Goal: Transaction & Acquisition: Purchase product/service

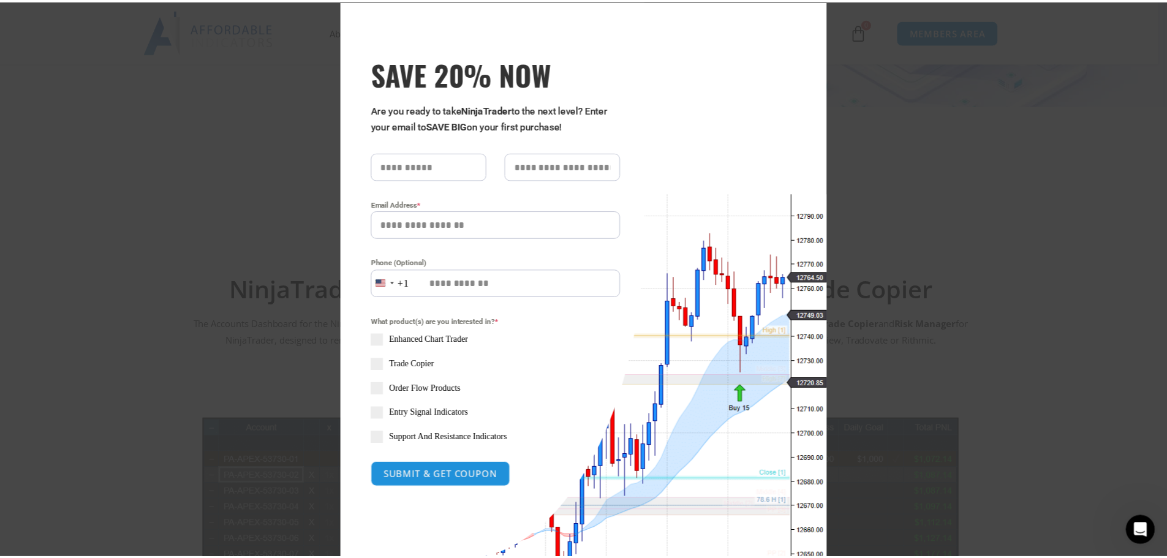
scroll to position [101, 0]
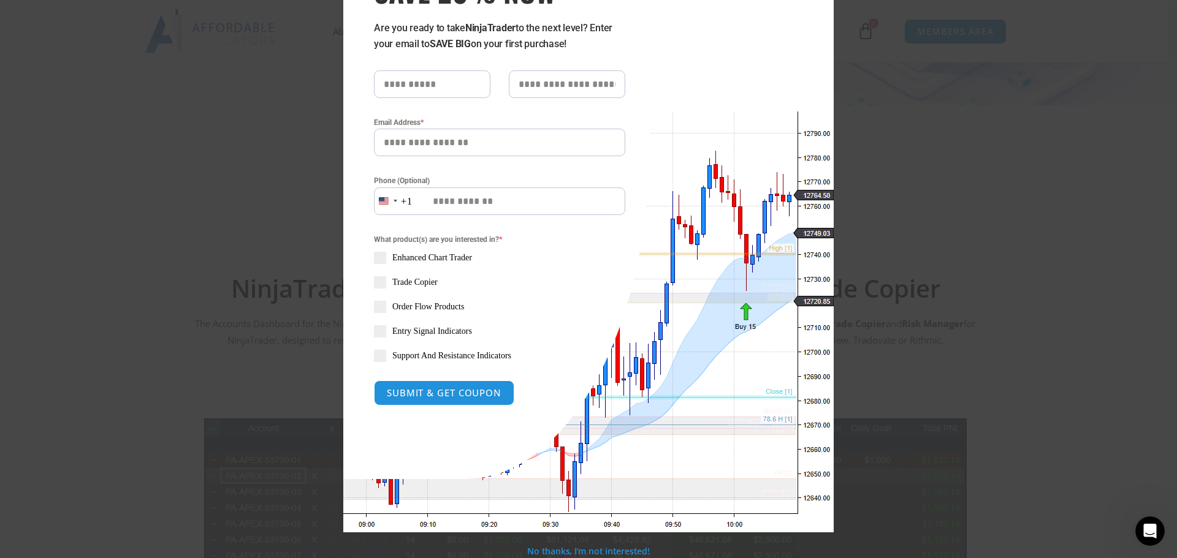
click at [939, 152] on div "Close this module SAVE 20% NOW Are you ready to take NinjaTrader to the next le…" at bounding box center [588, 279] width 1177 height 558
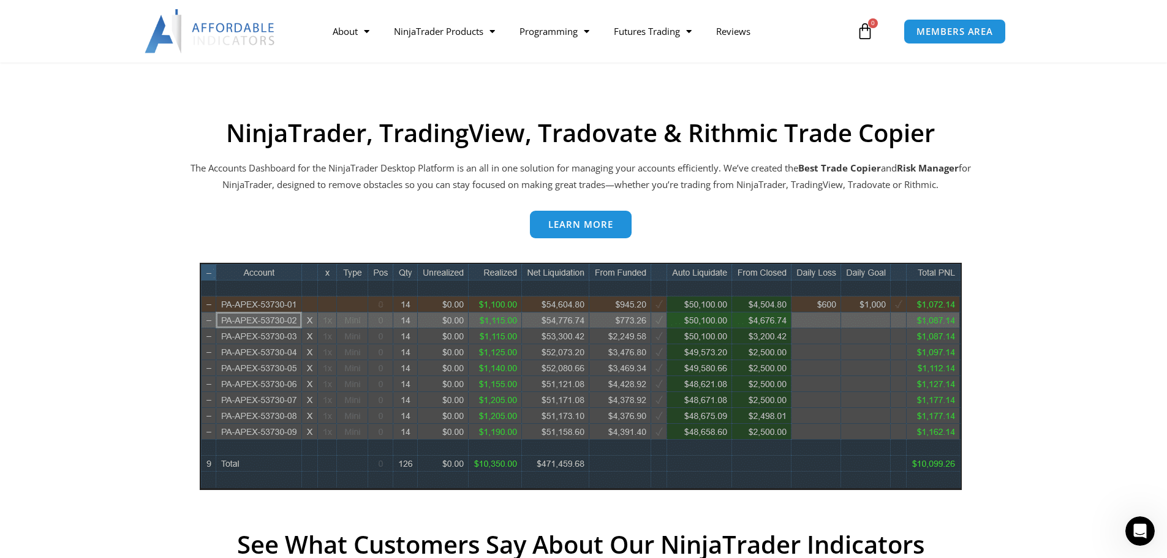
scroll to position [368, 0]
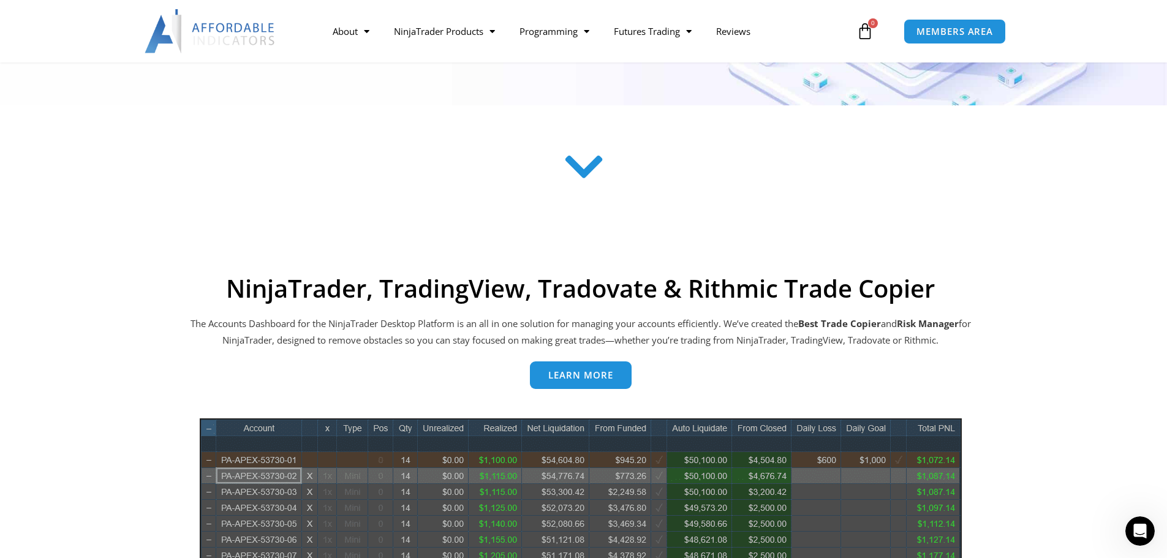
click at [575, 369] on link "Learn more" at bounding box center [581, 376] width 102 height 28
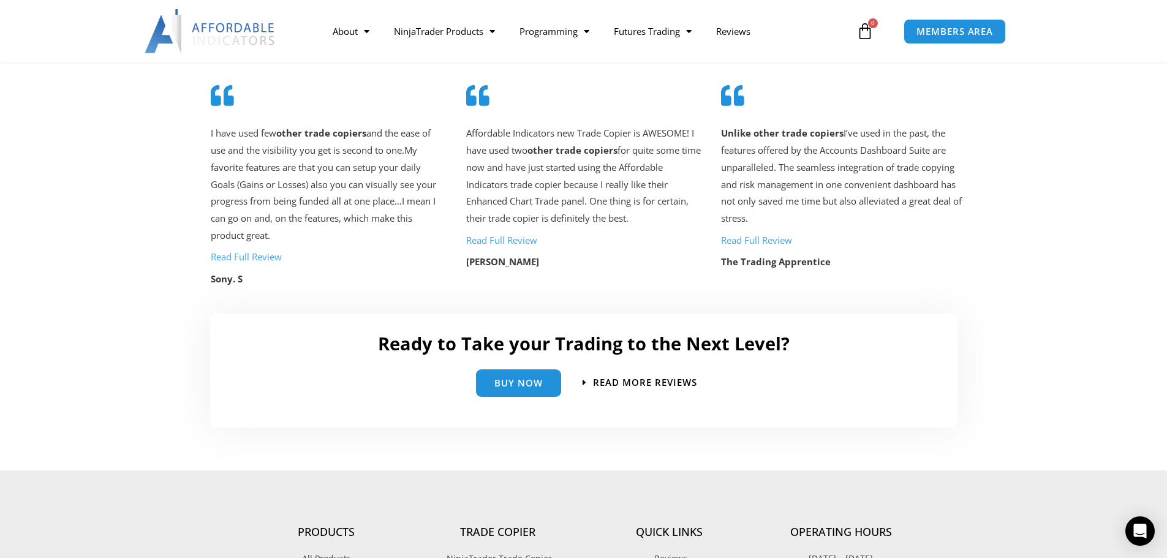
scroll to position [2696, 0]
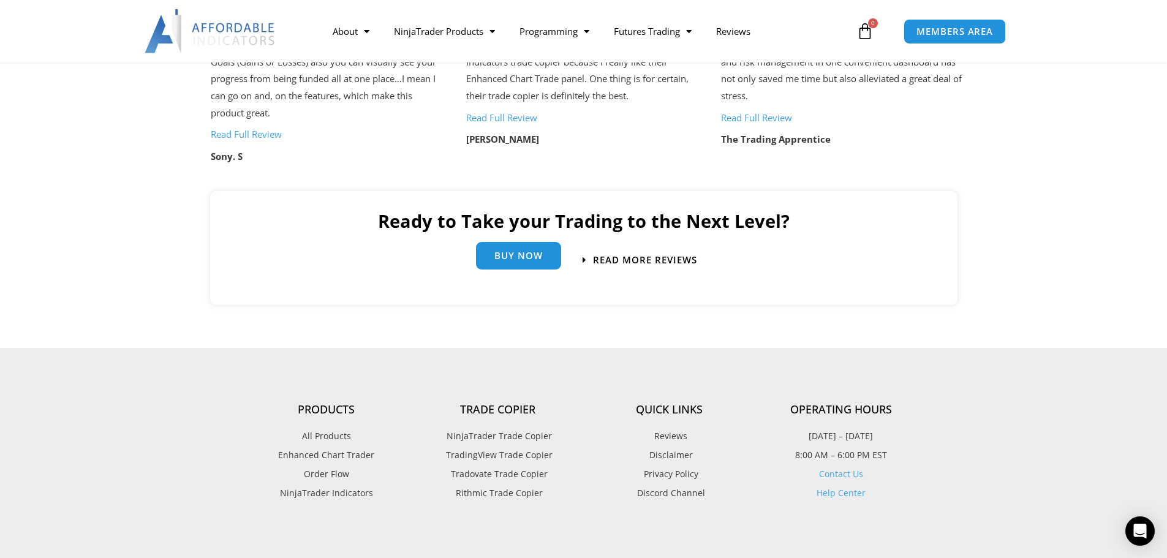
click at [507, 265] on link "Buy Now" at bounding box center [518, 256] width 85 height 28
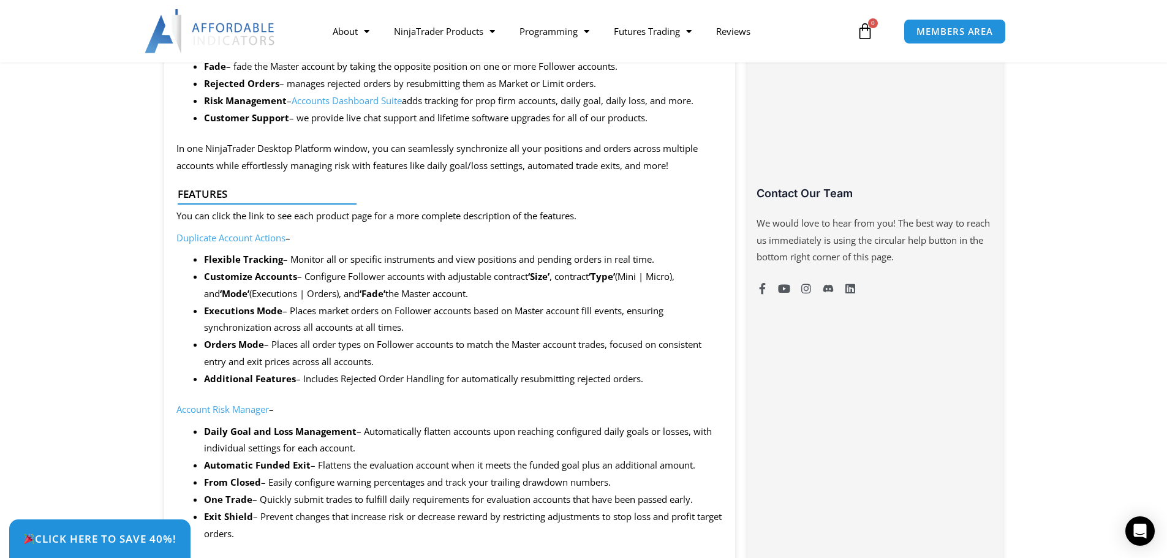
scroll to position [490, 0]
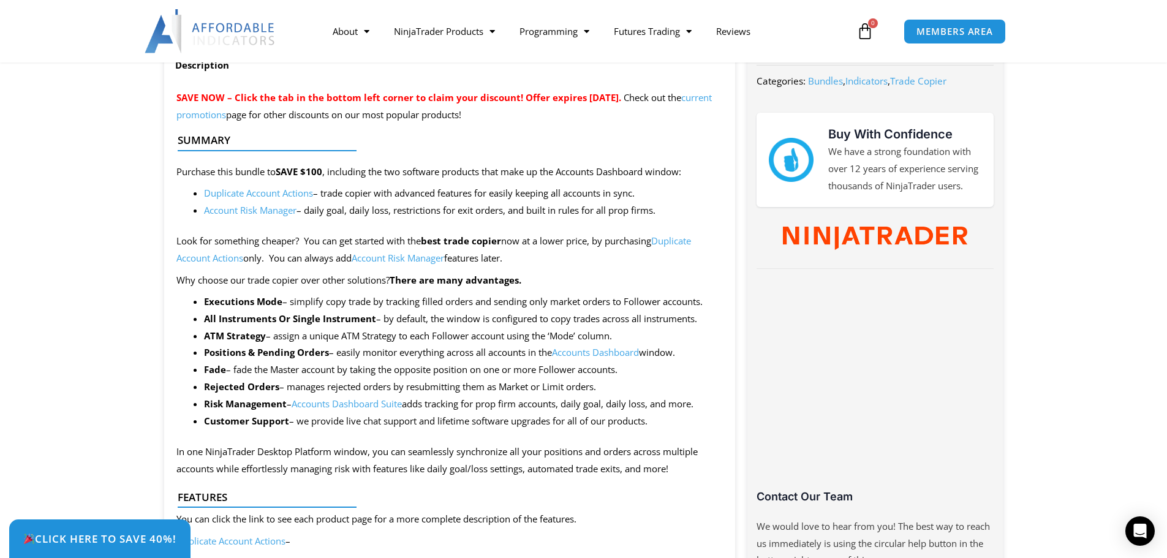
click at [271, 191] on link "Duplicate Account Actions" at bounding box center [258, 193] width 109 height 12
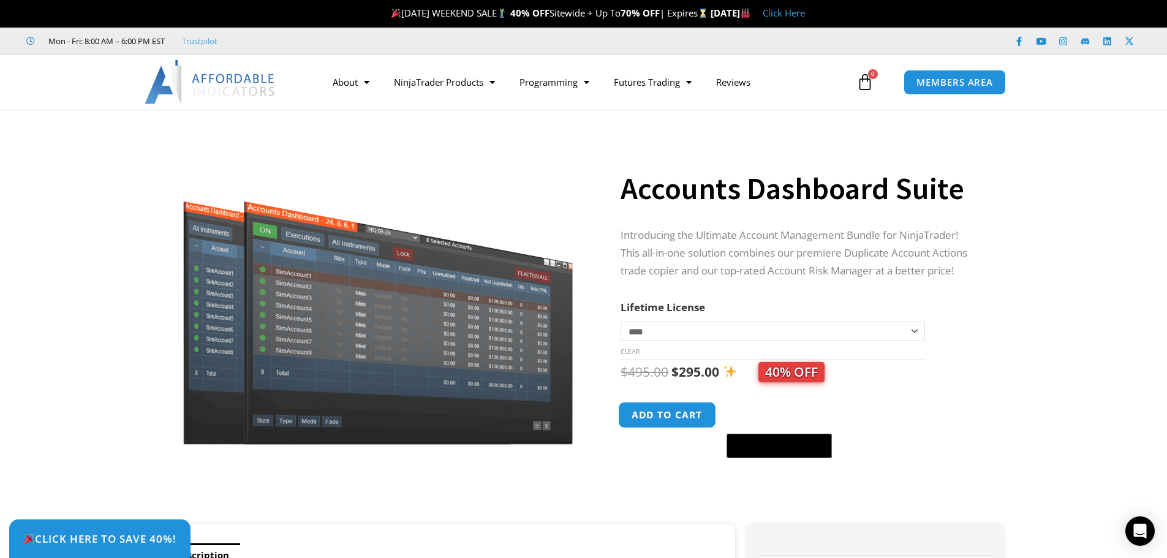
click at [668, 414] on button "Add to cart" at bounding box center [668, 415] width 98 height 26
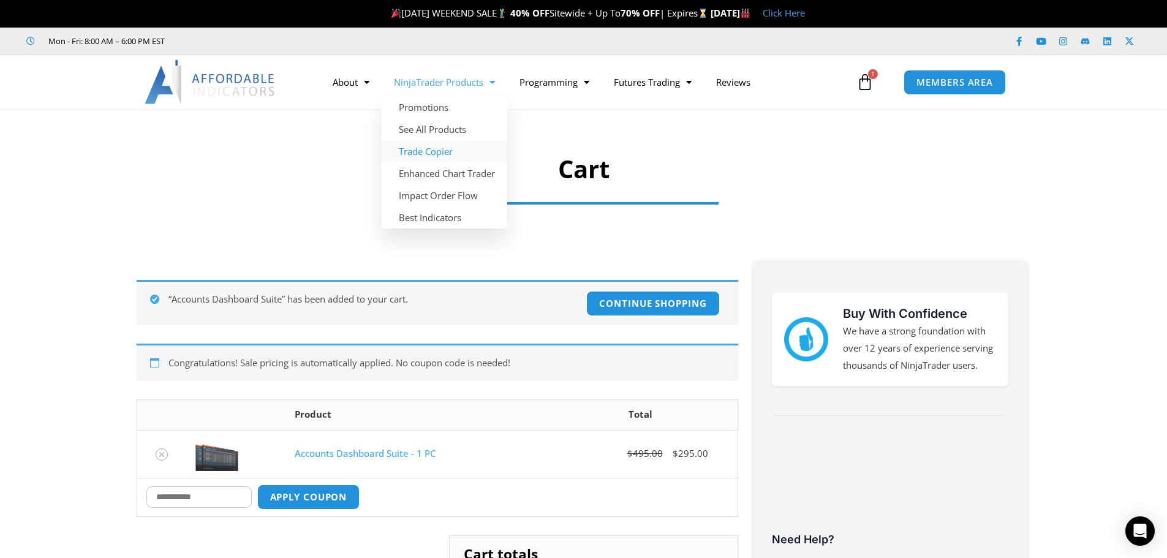
click at [439, 152] on link "Trade Copier" at bounding box center [445, 151] width 126 height 22
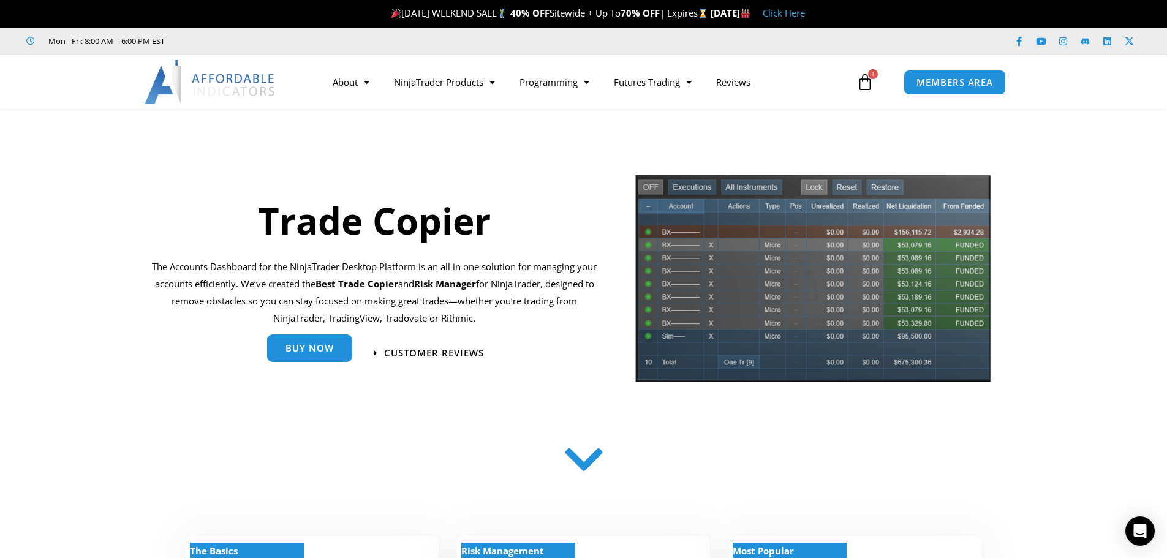
click at [335, 347] on link "Buy Now" at bounding box center [309, 349] width 85 height 28
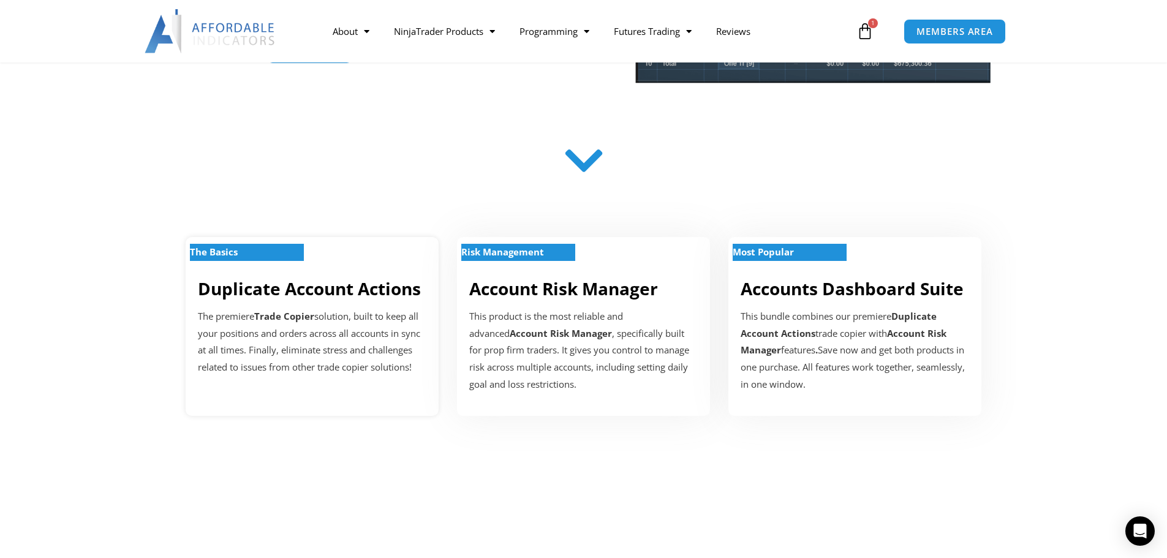
scroll to position [306, 0]
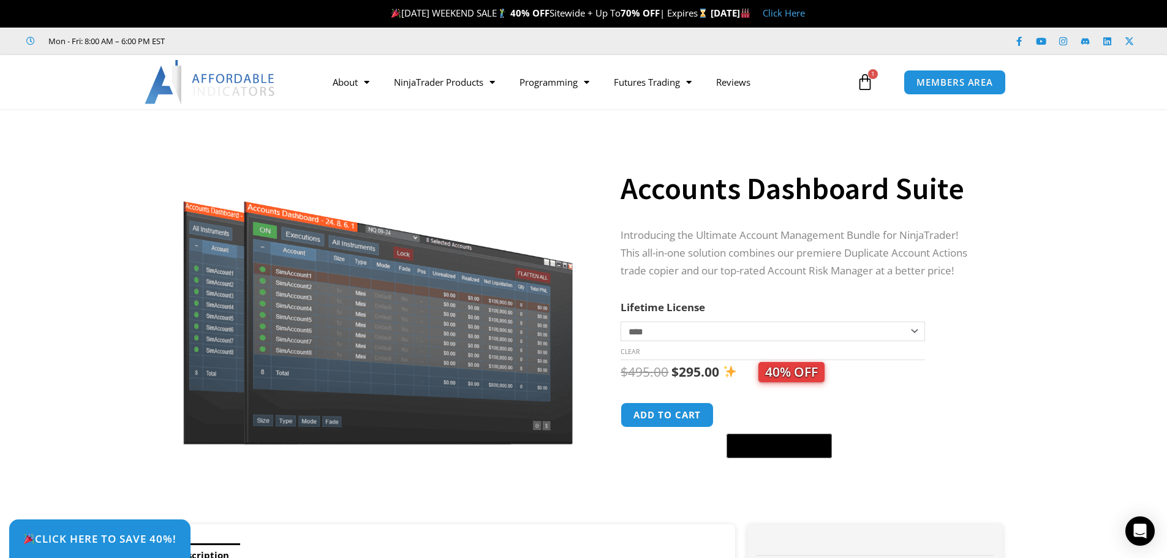
click at [966, 366] on div "$ 495.00 Original price was: $495.00. $ 295.00 Current price is: $295.00. 40% O…" at bounding box center [800, 372] width 358 height 24
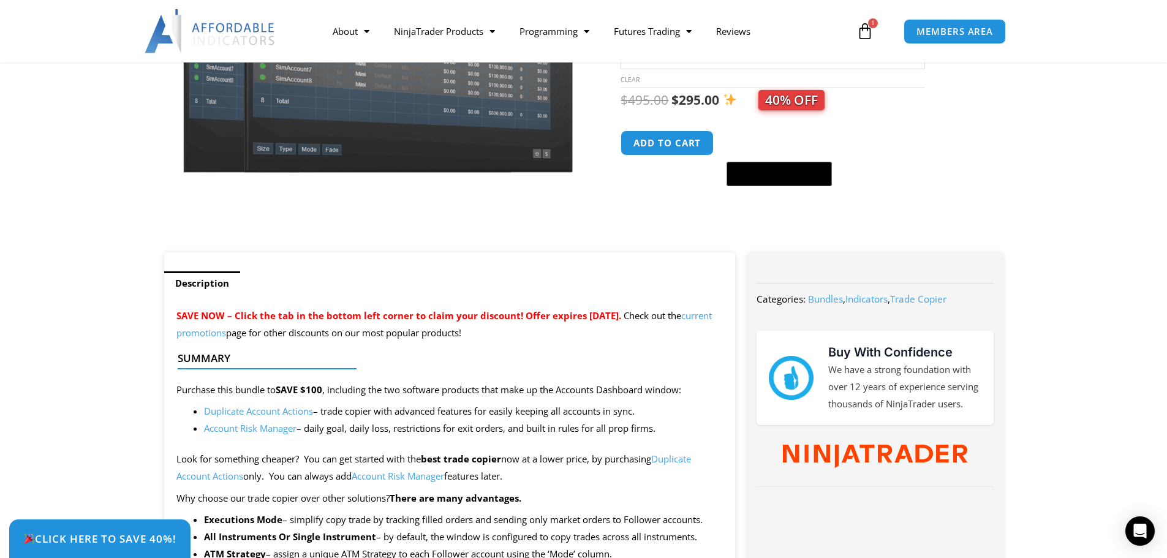
scroll to position [368, 0]
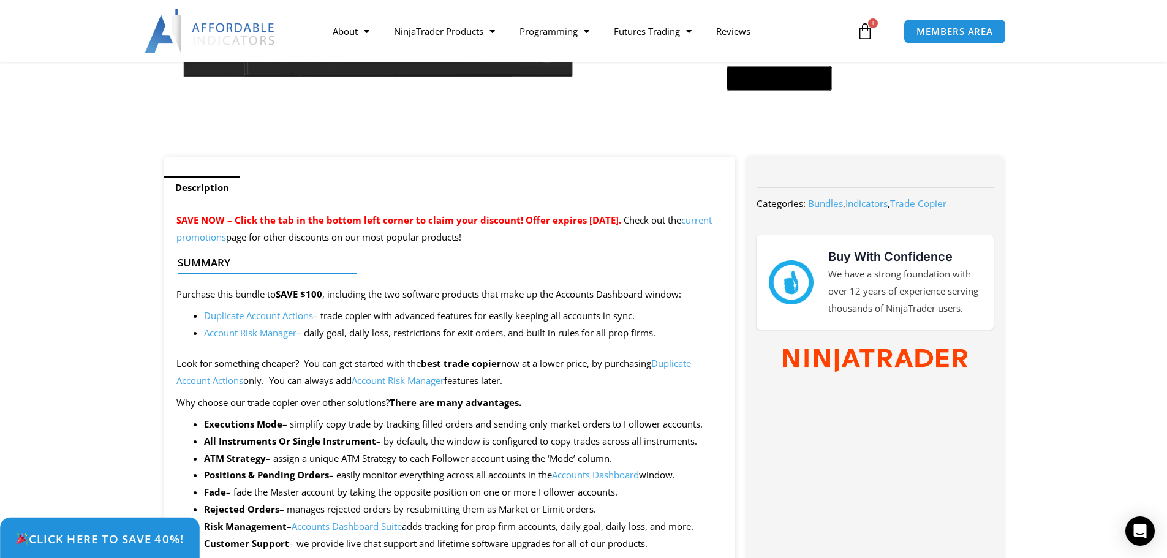
click at [79, 529] on link "Click Here to save 40%!" at bounding box center [100, 539] width 200 height 43
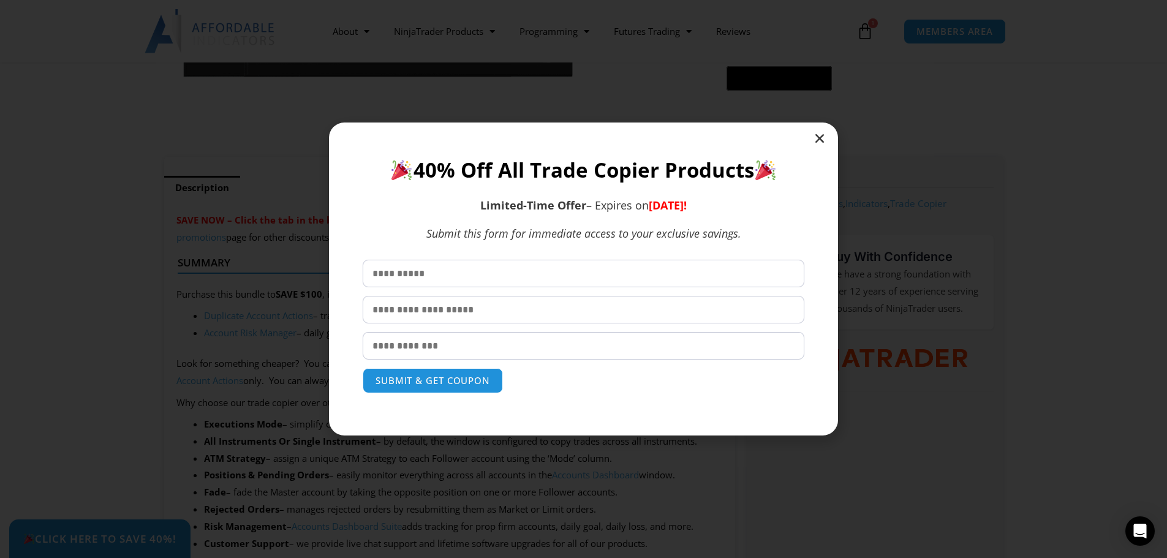
click at [820, 134] on icon "Close" at bounding box center [820, 138] width 12 height 12
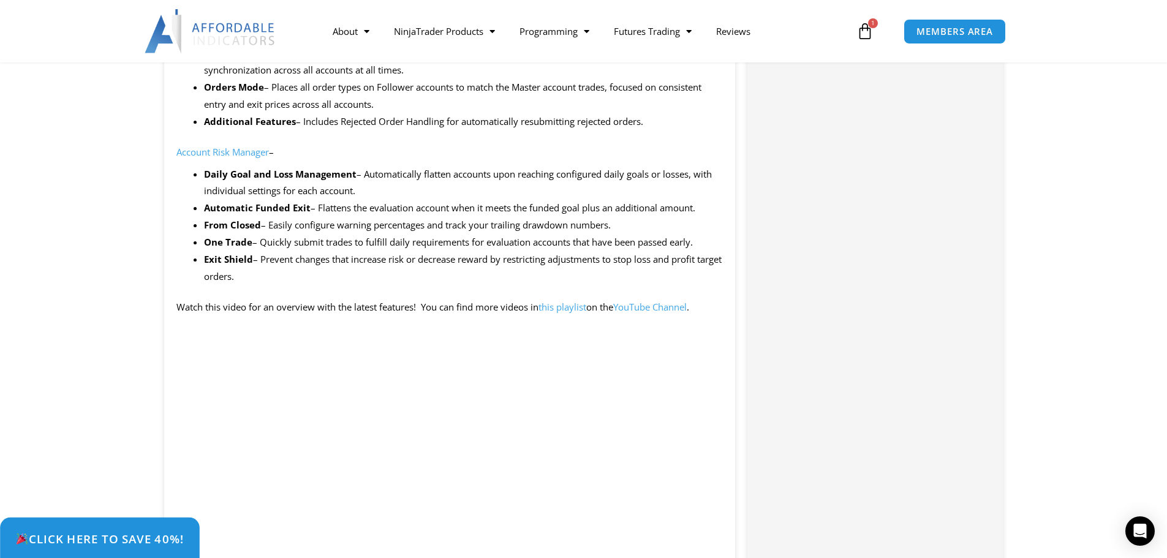
scroll to position [1348, 0]
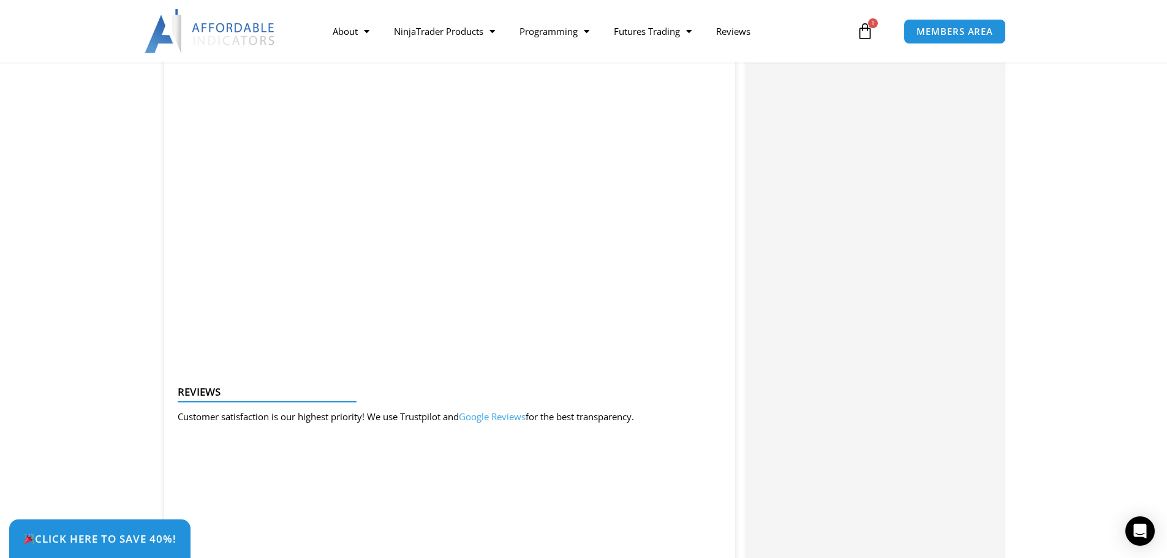
click at [893, 180] on div "Categories: Bundles , Indicators , Trade Copier Buy With Confidence We have a s…" at bounding box center [875, 267] width 255 height 2165
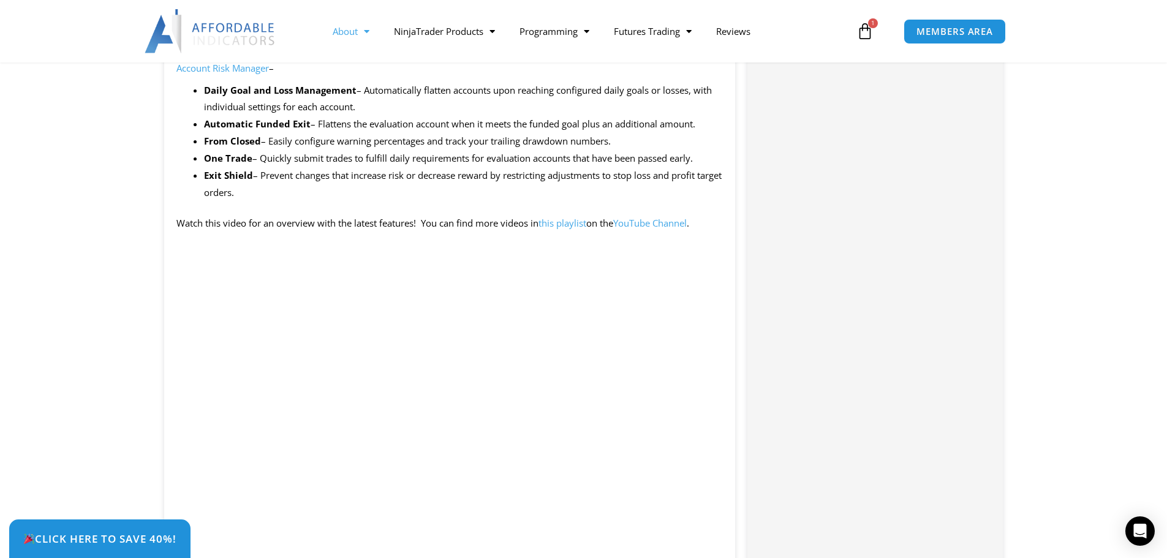
scroll to position [1103, 0]
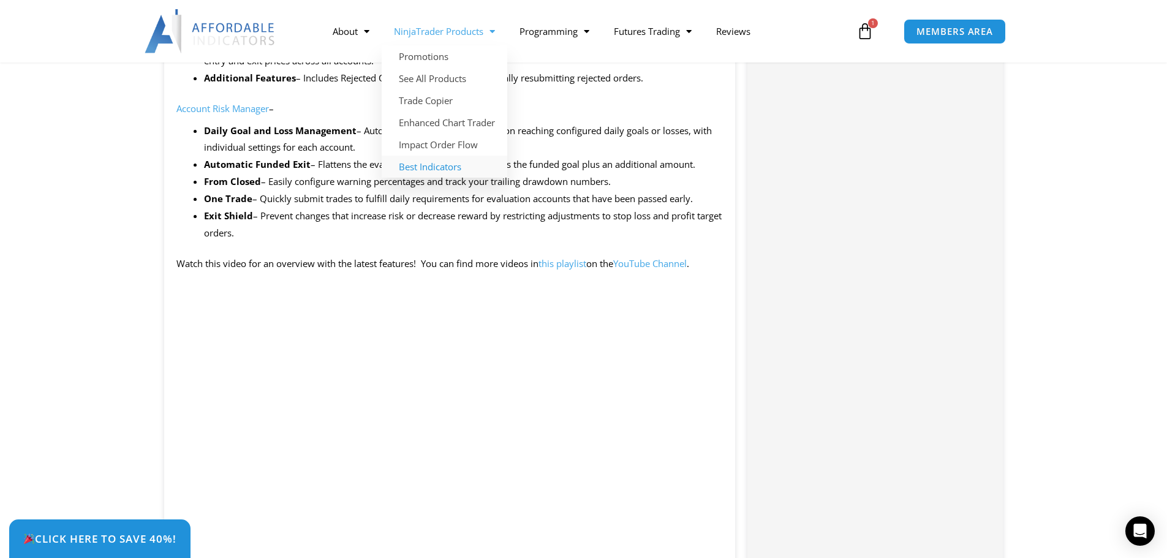
click at [452, 167] on link "Best Indicators" at bounding box center [445, 167] width 126 height 22
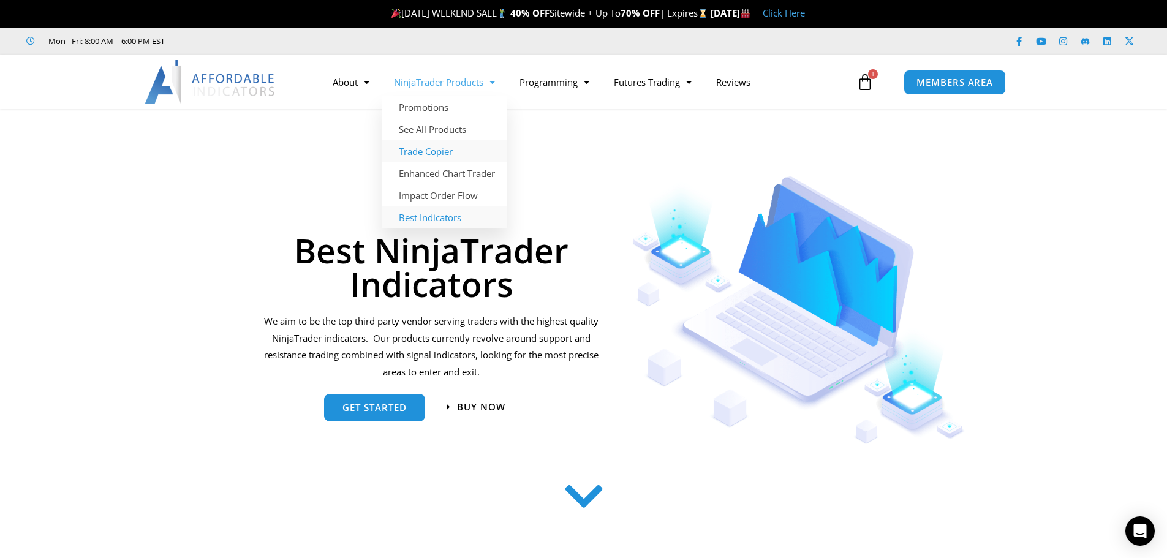
click at [417, 146] on link "Trade Copier" at bounding box center [445, 151] width 126 height 22
